Goal: Transaction & Acquisition: Purchase product/service

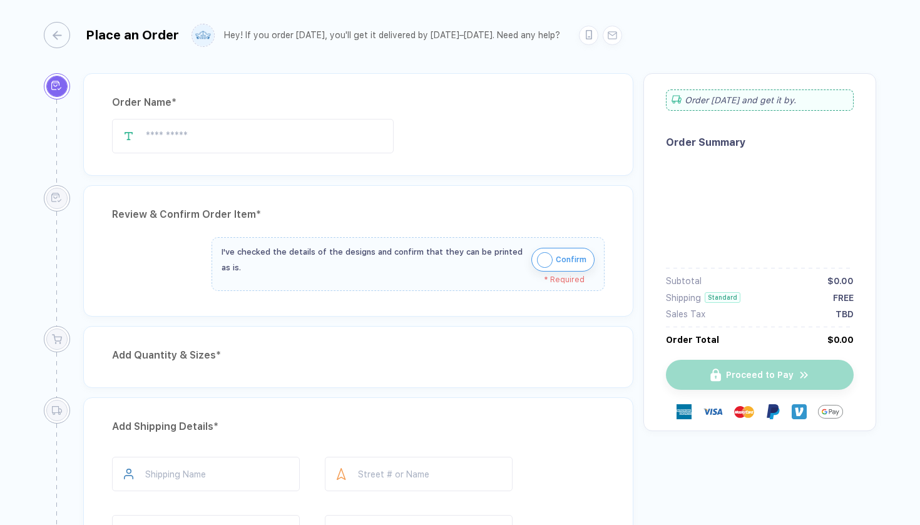
type input "**********"
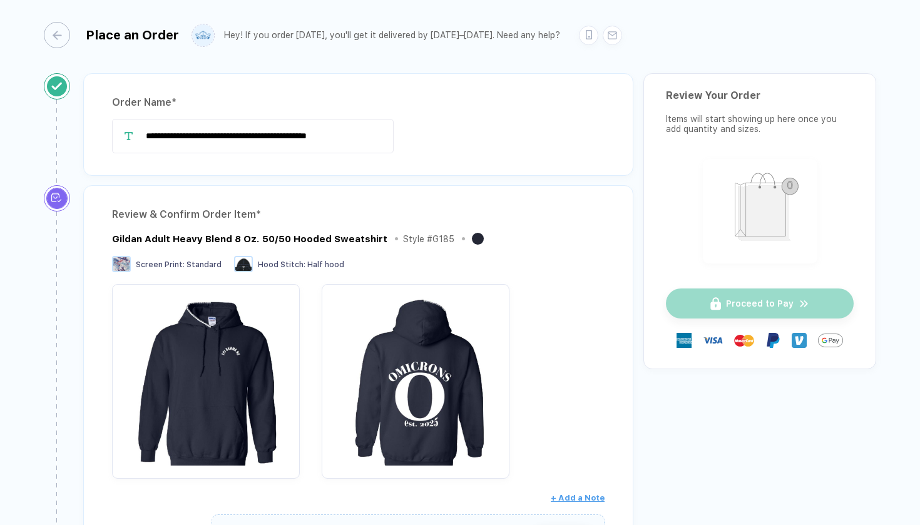
drag, startPoint x: 650, startPoint y: 347, endPoint x: 508, endPoint y: 197, distance: 206.2
click at [547, 236] on div "Gildan Adult Heavy Blend 8 Oz. 50/50 Hooded Sweatshirt Style # G185" at bounding box center [358, 239] width 492 height 16
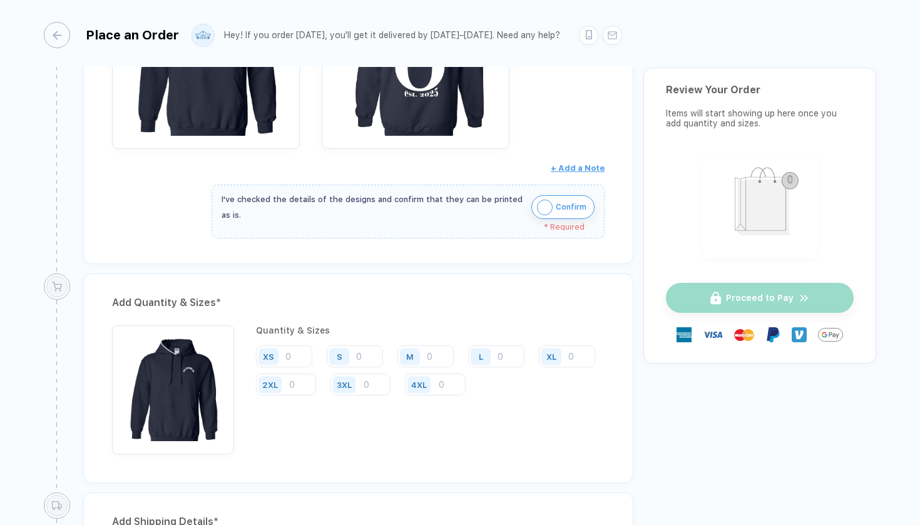
scroll to position [496, 0]
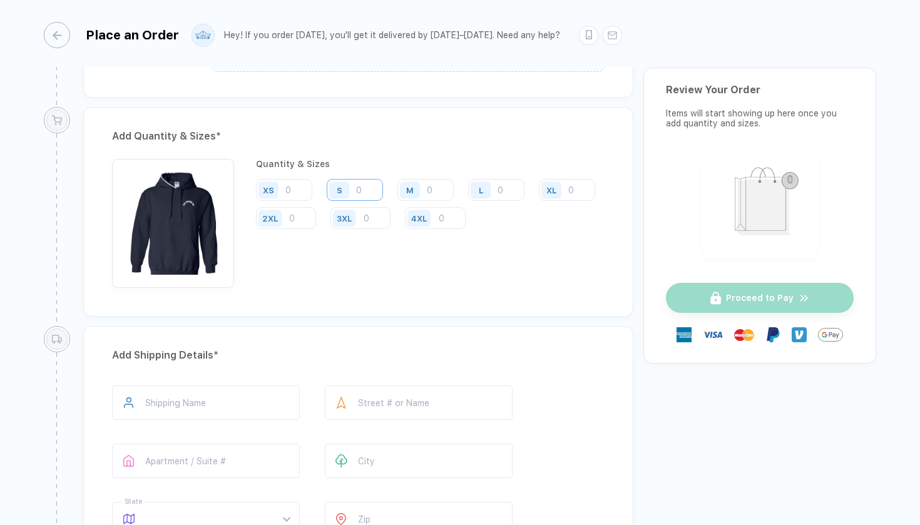
click at [375, 192] on input "number" at bounding box center [355, 190] width 56 height 22
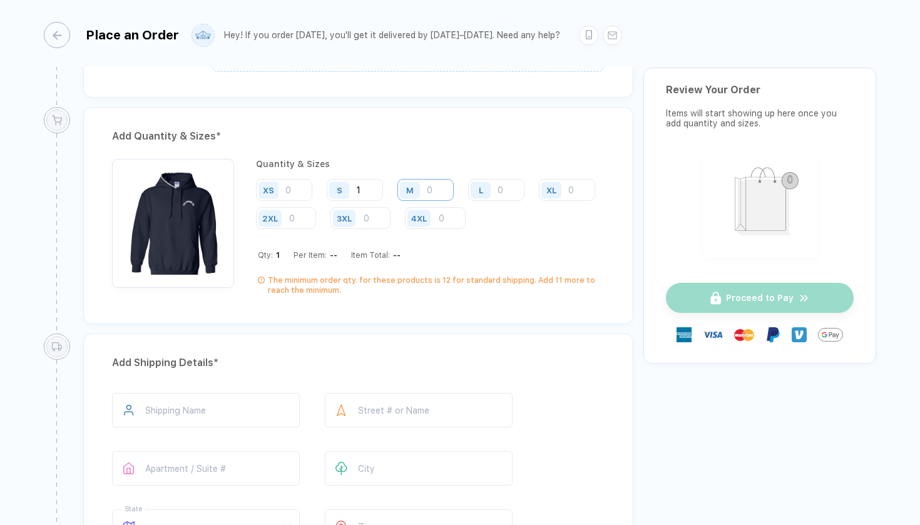
type input "1"
click at [436, 195] on input "number" at bounding box center [425, 190] width 56 height 22
type input "2"
click at [494, 192] on div "L" at bounding box center [482, 190] width 29 height 22
click at [495, 193] on div "L" at bounding box center [482, 190] width 29 height 22
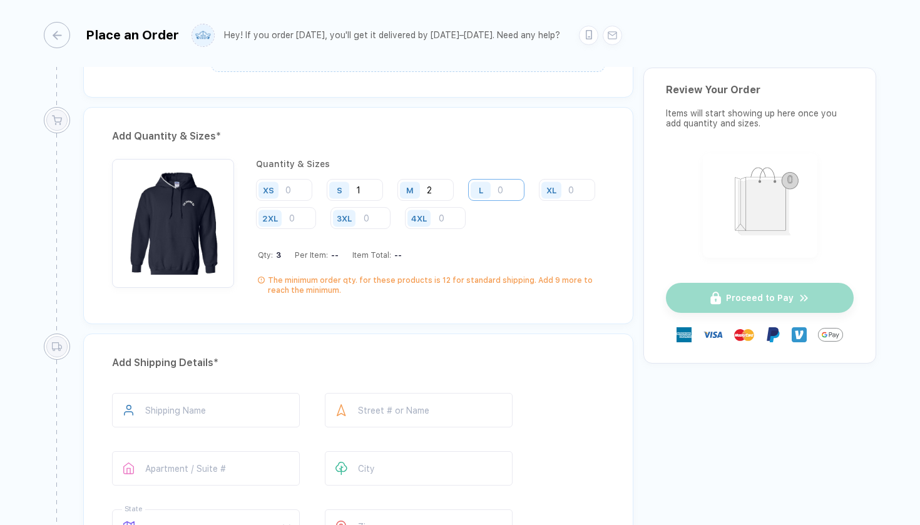
click at [499, 190] on input "number" at bounding box center [496, 190] width 56 height 22
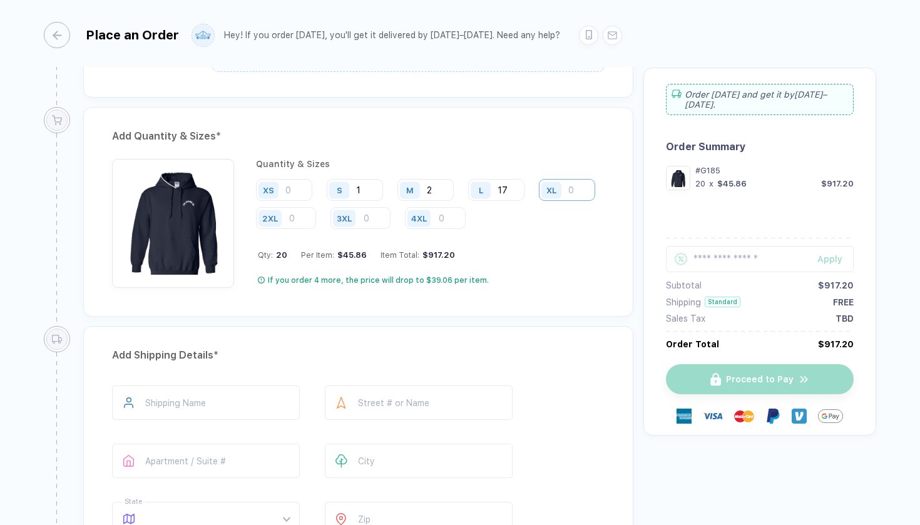
type input "17"
click at [539, 201] on input "number" at bounding box center [567, 190] width 56 height 22
type input "2"
click at [539, 201] on input "2" at bounding box center [567, 190] width 56 height 22
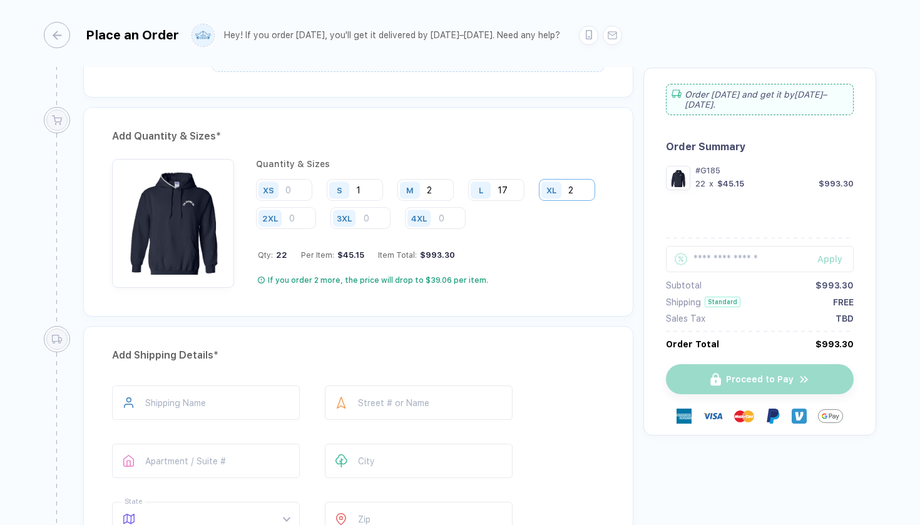
click at [539, 201] on input "2" at bounding box center [567, 190] width 56 height 22
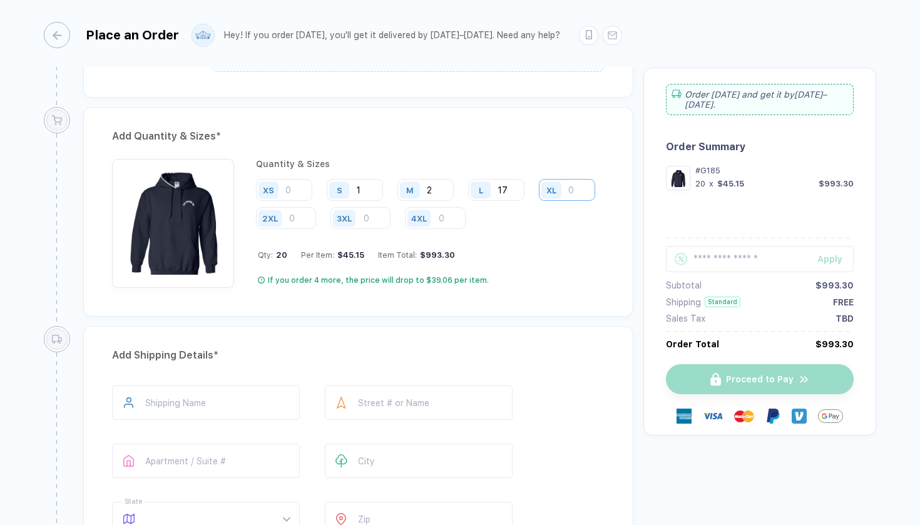
type input "5"
click at [363, 201] on div "XS S 1 M 2 L 17 XL 2XL 3XL 4XL" at bounding box center [430, 204] width 348 height 51
click at [363, 190] on input "1" at bounding box center [355, 190] width 56 height 22
click at [427, 201] on div "XS S M 2 L 17 XL 2XL 3XL 4XL" at bounding box center [430, 204] width 348 height 51
click at [436, 190] on input "2" at bounding box center [425, 190] width 56 height 22
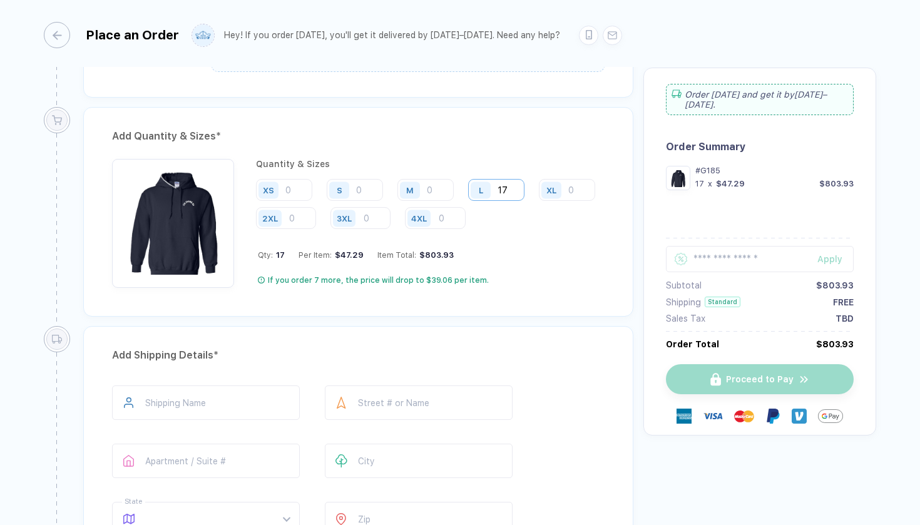
click at [507, 195] on input "17" at bounding box center [496, 190] width 56 height 22
type input "1"
